Goal: Task Accomplishment & Management: Manage account settings

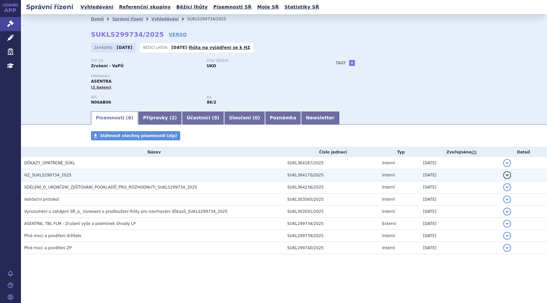
click at [57, 173] on span "HZ_SUKLS299734_2025" at bounding box center [47, 175] width 47 height 5
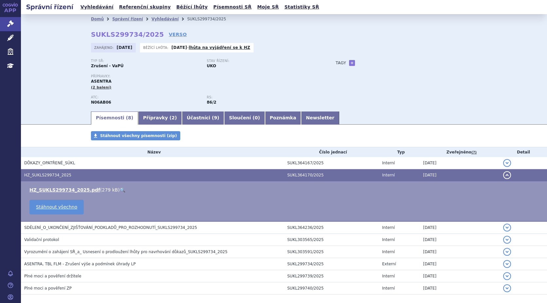
click at [120, 189] on link "🔍" at bounding box center [123, 189] width 6 height 5
click at [113, 19] on link "Správní řízení" at bounding box center [127, 19] width 31 height 5
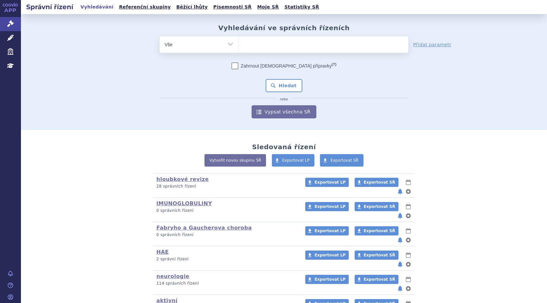
scroll to position [40, 0]
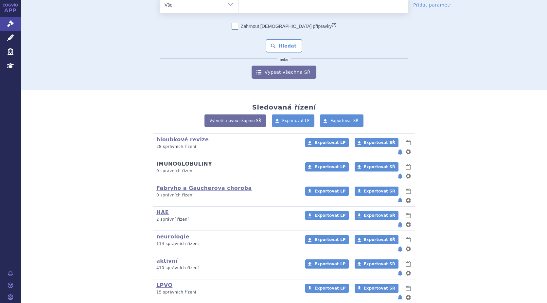
click at [192, 160] on link "IMUNOGLOBULINY" at bounding box center [184, 163] width 56 height 6
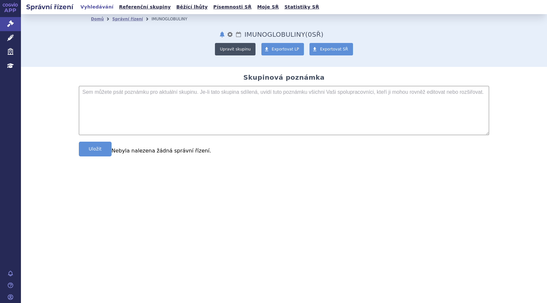
click at [235, 48] on button "Upravit skupinu" at bounding box center [235, 49] width 41 height 12
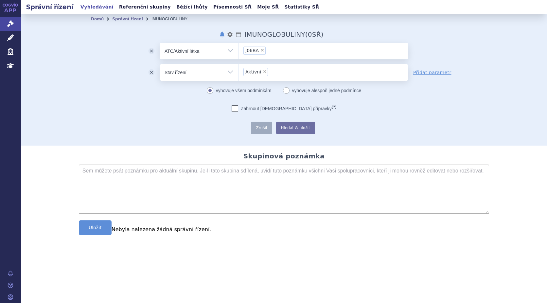
click at [270, 50] on ul "× J06BA" at bounding box center [324, 50] width 170 height 14
click at [239, 50] on select "J06BA" at bounding box center [238, 51] width 0 height 16
click at [260, 64] on li "Prosím, zadejte ještě jeden znak." at bounding box center [324, 63] width 170 height 8
click at [258, 63] on li "Prosím, zadejte ještě jeden znak." at bounding box center [324, 63] width 170 height 8
click at [262, 63] on li "Prosím, zadejte ještě jeden znak." at bounding box center [324, 63] width 170 height 8
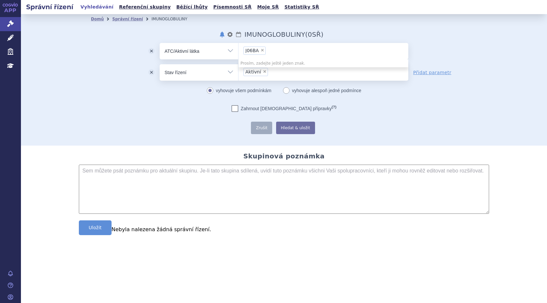
click at [263, 63] on li "Prosím, zadejte ještě jeden znak." at bounding box center [324, 63] width 170 height 8
click at [254, 51] on span "J06BA" at bounding box center [252, 50] width 13 height 5
click at [239, 51] on select "J06BA" at bounding box center [238, 51] width 0 height 16
click at [256, 51] on span "J06BA" at bounding box center [252, 50] width 13 height 5
click at [239, 51] on select "J06BA" at bounding box center [238, 51] width 0 height 16
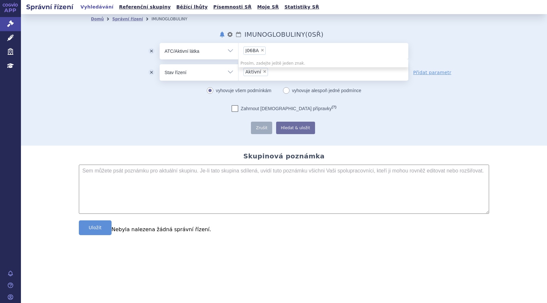
click at [252, 61] on li "Prosím, zadejte ještě jeden znak." at bounding box center [324, 63] width 170 height 8
click at [246, 65] on li "Prosím, zadejte ještě jeden znak." at bounding box center [324, 63] width 170 height 8
click at [191, 54] on select "Vše Spisová značka Typ SŘ Přípravek/SUKL kód Účastník/Držitel" at bounding box center [199, 50] width 79 height 15
click at [160, 43] on select "Vše Spisová značka Typ SŘ Přípravek/SUKL kód Účastník/Držitel" at bounding box center [199, 50] width 79 height 15
drag, startPoint x: 261, startPoint y: 56, endPoint x: 274, endPoint y: 52, distance: 13.7
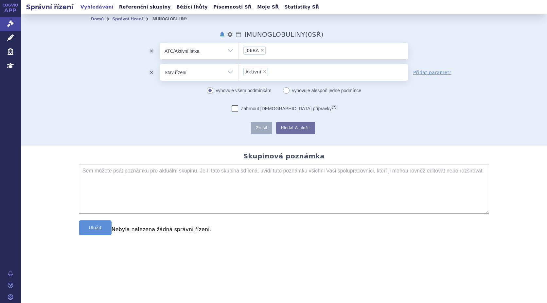
click at [261, 56] on ul "× J06BA" at bounding box center [324, 50] width 170 height 14
click at [239, 56] on select "J06BA" at bounding box center [238, 51] width 0 height 16
click at [275, 64] on li "Prosím, zadejte ještě jeden znak." at bounding box center [324, 63] width 170 height 8
drag, startPoint x: 275, startPoint y: 63, endPoint x: 276, endPoint y: 70, distance: 6.6
click at [277, 71] on body "APP Správní řízení Léčivé přípravky Zdravotnické prostředky Education Notifikac…" at bounding box center [273, 151] width 547 height 303
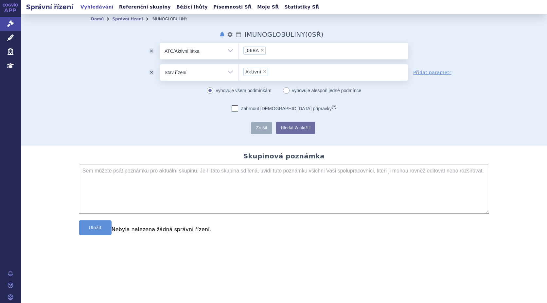
click at [276, 68] on ul "× Aktivní" at bounding box center [324, 71] width 170 height 14
click at [239, 68] on select "Aktivní" at bounding box center [238, 72] width 0 height 16
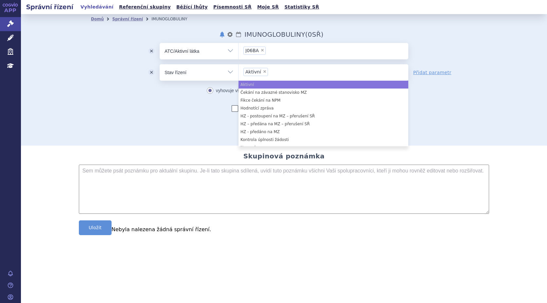
click at [272, 55] on ul "× J06BA" at bounding box center [324, 50] width 170 height 14
click at [239, 55] on select "J06BA" at bounding box center [238, 51] width 0 height 16
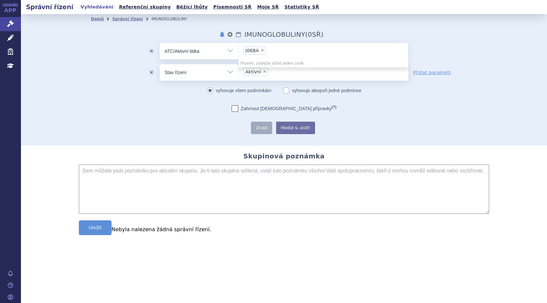
click at [285, 64] on li "Prosím, zadejte ještě jeden znak." at bounding box center [324, 63] width 170 height 8
click at [270, 63] on li "Prosím, zadejte ještě jeden znak." at bounding box center [324, 63] width 170 height 8
drag, startPoint x: 270, startPoint y: 63, endPoint x: 317, endPoint y: 94, distance: 56.4
click at [317, 94] on body "APP Správní řízení Léčivé přípravky Zdravotnické prostředky Education Notifikac…" at bounding box center [273, 151] width 547 height 303
click at [279, 63] on li "Prosím, zadejte ještě jeden znak." at bounding box center [324, 63] width 170 height 8
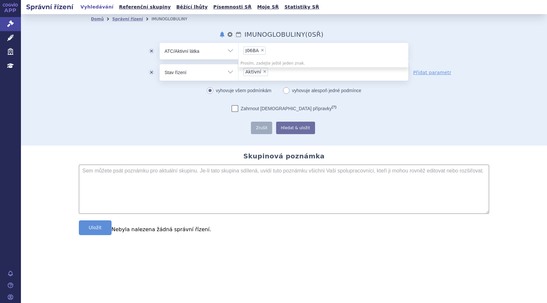
click at [255, 60] on li "Prosím, zadejte ještě jeden znak." at bounding box center [324, 63] width 170 height 8
click at [391, 118] on div "Zahrnout bratrské přípravky (?) Zrušit Hledat & uložit Uloženo" at bounding box center [284, 119] width 249 height 29
click at [26, 19] on span "Správní řízení" at bounding box center [43, 24] width 44 height 14
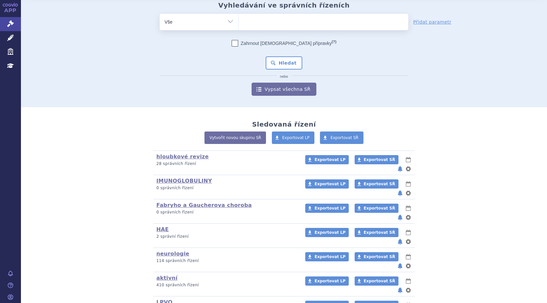
scroll to position [40, 0]
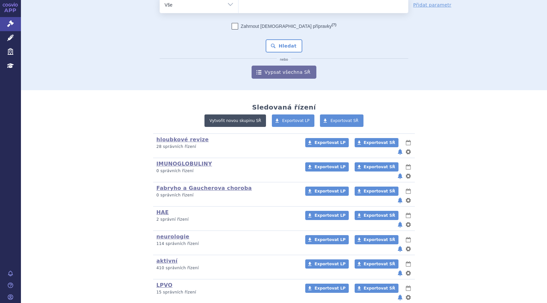
click at [237, 120] on link "Vytvořit novou skupinu SŘ" at bounding box center [236, 120] width 62 height 12
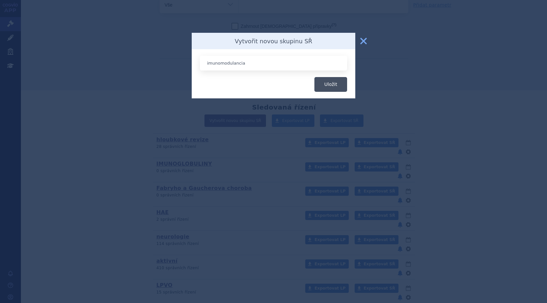
type input "imunomodulancia"
drag, startPoint x: 329, startPoint y: 83, endPoint x: 316, endPoint y: 96, distance: 18.5
click at [329, 83] on button "Uložit" at bounding box center [331, 84] width 33 height 15
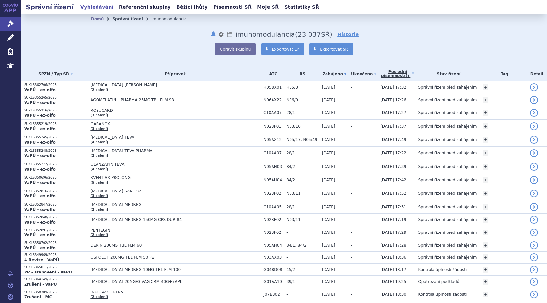
click at [118, 18] on link "Správní řízení" at bounding box center [127, 19] width 31 height 5
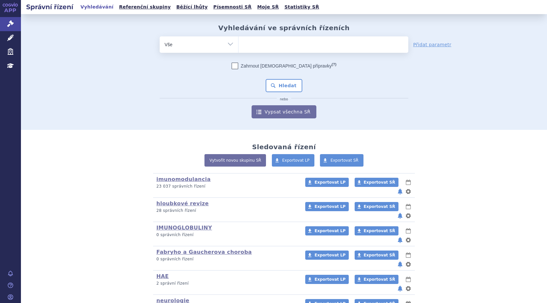
scroll to position [58, 0]
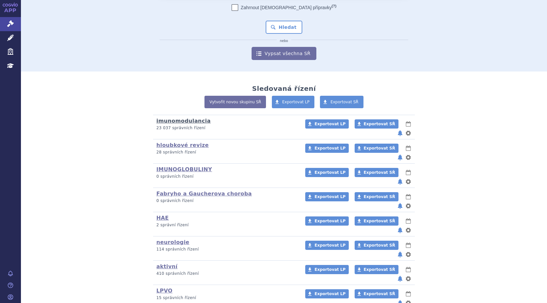
click at [179, 122] on link "imunomodulancia" at bounding box center [183, 121] width 54 height 6
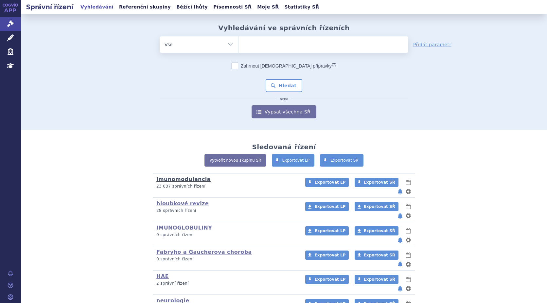
click at [193, 180] on link "imunomodulancia" at bounding box center [183, 179] width 54 height 6
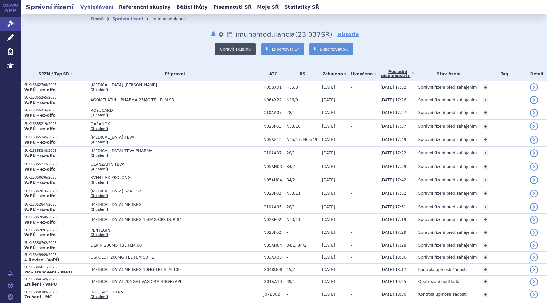
click at [229, 46] on button "Upravit skupinu" at bounding box center [235, 49] width 41 height 12
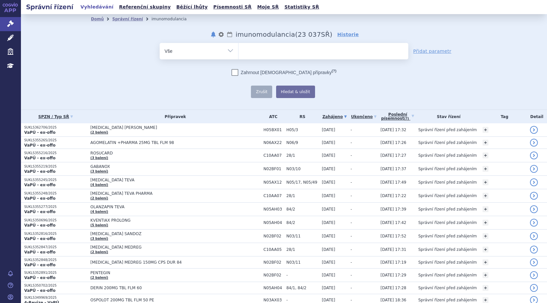
click at [194, 55] on select "Vše Spisová značka Typ SŘ Přípravek/SUKL kód Účastník/Držitel" at bounding box center [199, 50] width 79 height 15
select select "filter-atc-group"
click at [160, 43] on select "Vše Spisová značka Typ SŘ Přípravek/SUKL kód Účastník/Držitel" at bounding box center [199, 50] width 79 height 15
click at [261, 53] on ul at bounding box center [324, 50] width 170 height 14
click at [239, 53] on select at bounding box center [238, 51] width 0 height 16
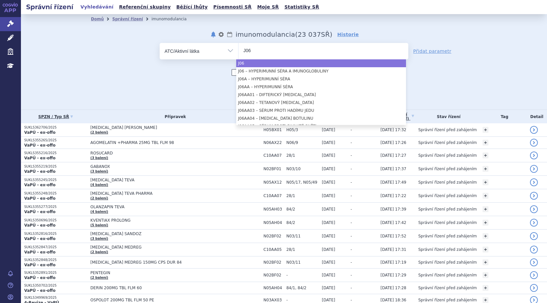
type input "J06"
select select "J06"
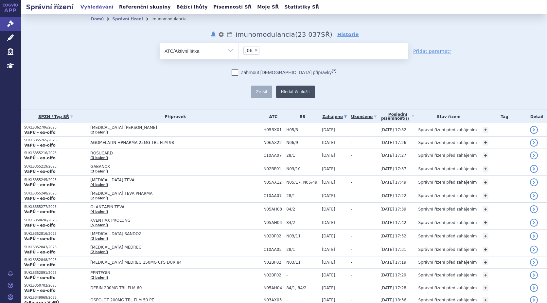
click at [284, 90] on button "Hledat & uložit" at bounding box center [295, 91] width 39 height 12
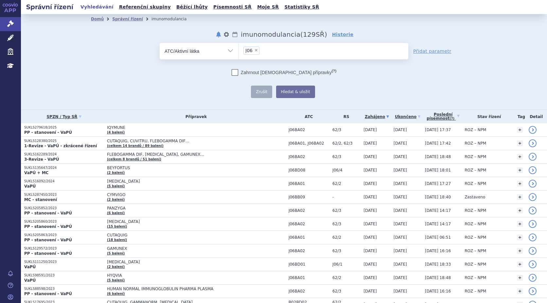
click at [429, 52] on link "Přidat parametr" at bounding box center [432, 51] width 38 height 7
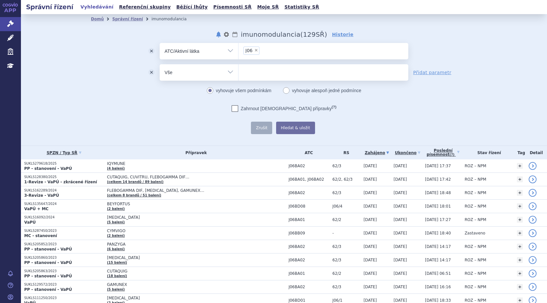
click at [229, 72] on select "Vše Spisová značka Typ SŘ Přípravek/SUKL kód Účastník/Držitel" at bounding box center [199, 71] width 79 height 15
select select "filter-procedure-product-status"
click at [160, 64] on select "Vše Spisová značka Typ SŘ Přípravek/SUKL kód Účastník/Držitel" at bounding box center [199, 71] width 79 height 15
click at [271, 69] on ul at bounding box center [324, 71] width 170 height 14
click at [239, 69] on select at bounding box center [238, 72] width 0 height 16
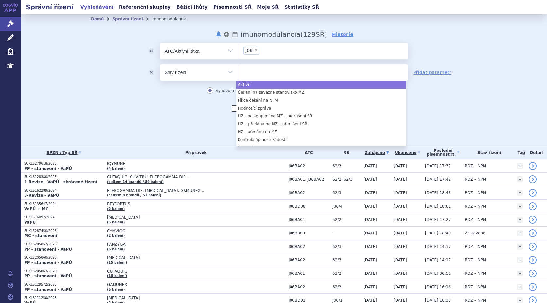
select select "a0d16f3a-7c3c-49b9-bbbf-43dbf2e58536"
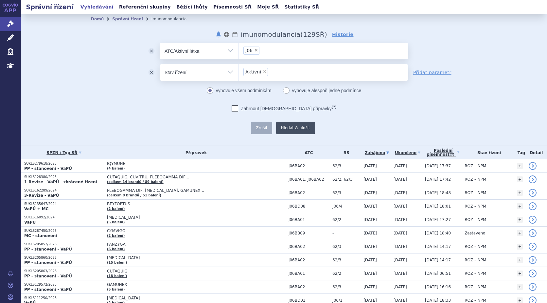
click at [288, 126] on button "Hledat & uložit" at bounding box center [295, 127] width 39 height 12
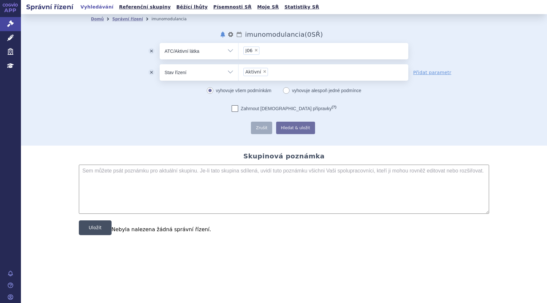
click at [101, 226] on button "Uložit" at bounding box center [95, 227] width 33 height 15
click at [226, 34] on button "notifikace" at bounding box center [223, 34] width 7 height 8
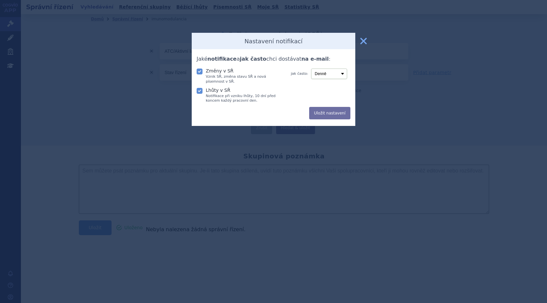
click at [199, 90] on icon at bounding box center [200, 91] width 6 height 6
click at [199, 90] on input "Lhůty v SŘ Notifikace při vzniku lhůty, 10 dní před koncem každý pracovní den." at bounding box center [200, 90] width 7 height 7
checkbox input "false"
click at [336, 115] on button "Uložit nastavení" at bounding box center [329, 113] width 41 height 12
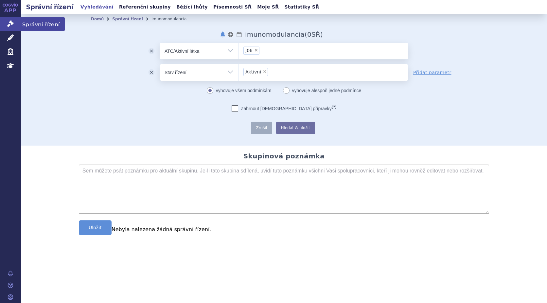
click at [29, 22] on span "Správní řízení" at bounding box center [43, 24] width 44 height 14
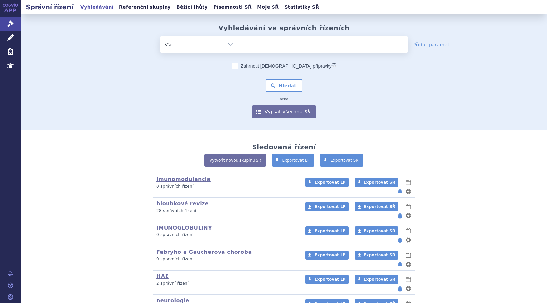
drag, startPoint x: 258, startPoint y: 46, endPoint x: 255, endPoint y: 36, distance: 10.5
click at [258, 44] on ul at bounding box center [324, 43] width 170 height 14
click at [239, 44] on select at bounding box center [238, 44] width 0 height 16
type input "ke"
type input "kesi"
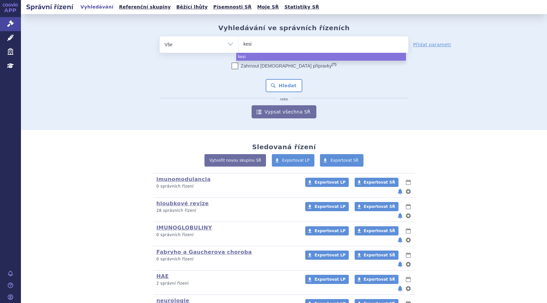
type input "kesim"
type input "kesimpt"
type input "kesimpta"
select select "kesimpta"
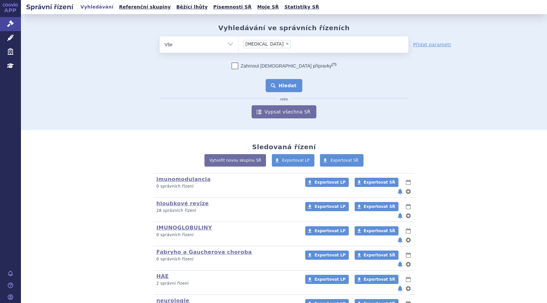
click at [289, 83] on button "Hledat" at bounding box center [284, 85] width 37 height 13
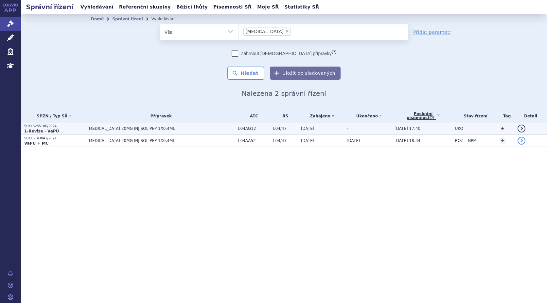
click at [32, 129] on strong "1-Revize - VaPÚ" at bounding box center [41, 131] width 35 height 5
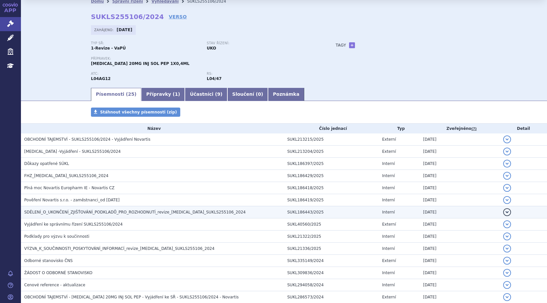
scroll to position [33, 0]
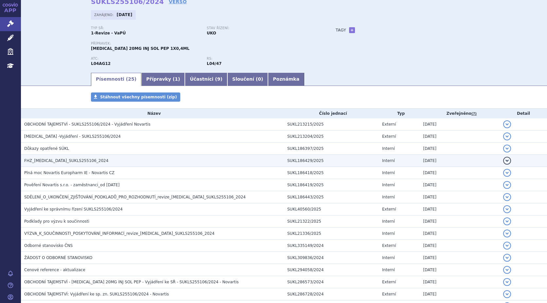
click at [68, 160] on span "FHZ_ofatumumab_SUKLS255106_2024" at bounding box center [66, 160] width 84 height 5
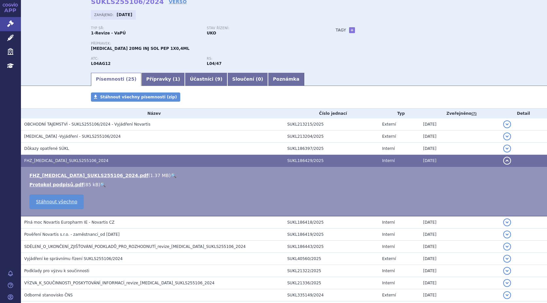
click at [171, 173] on link "🔍" at bounding box center [174, 175] width 6 height 5
